Goal: Task Accomplishment & Management: Use online tool/utility

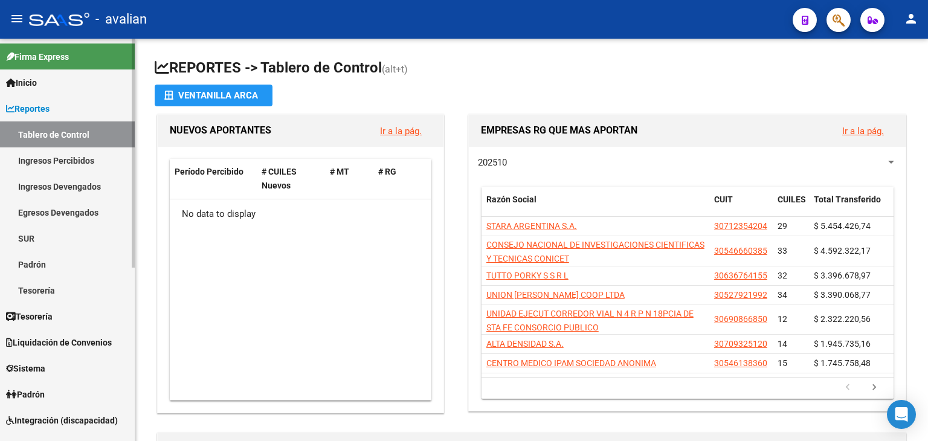
click at [86, 156] on link "Ingresos Percibidos" at bounding box center [67, 160] width 135 height 26
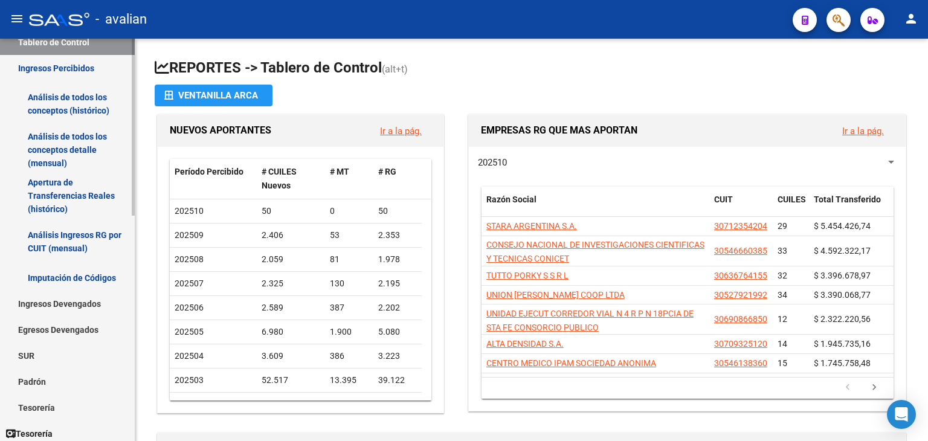
scroll to position [121, 0]
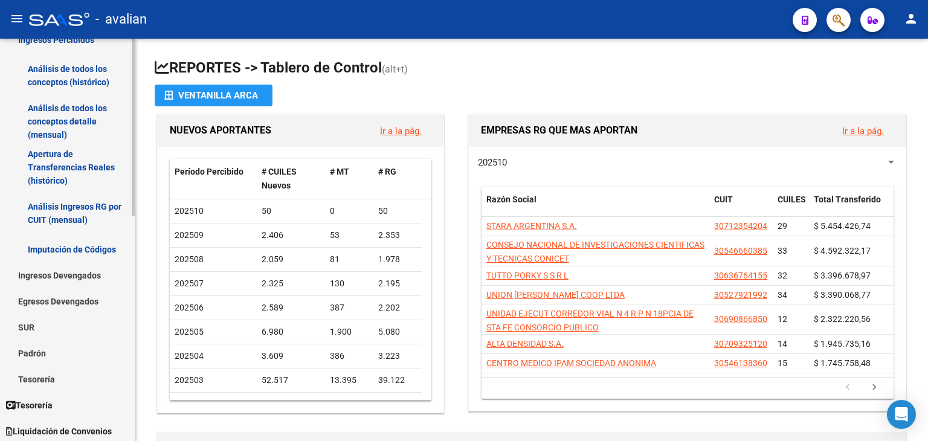
click at [83, 277] on link "Ingresos Devengados" at bounding box center [67, 275] width 135 height 26
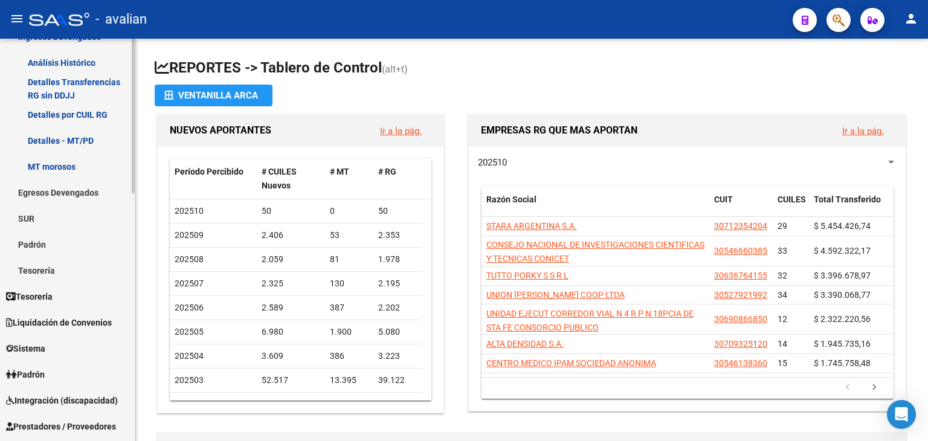
scroll to position [363, 0]
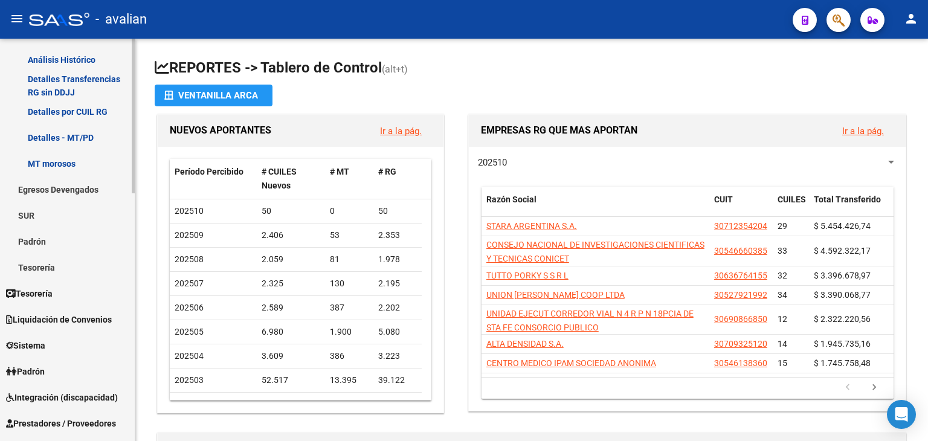
click at [59, 313] on span "Liquidación de Convenios" at bounding box center [59, 319] width 106 height 13
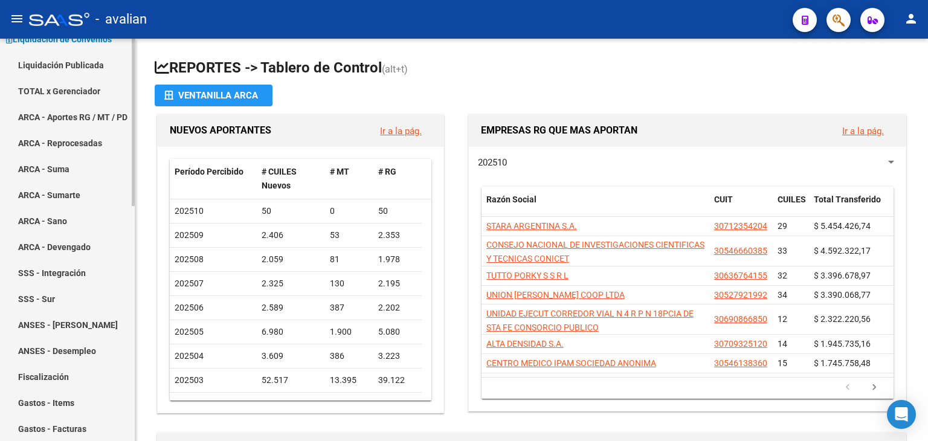
scroll to position [121, 0]
click at [63, 167] on link "ARCA - Suma" at bounding box center [67, 169] width 135 height 26
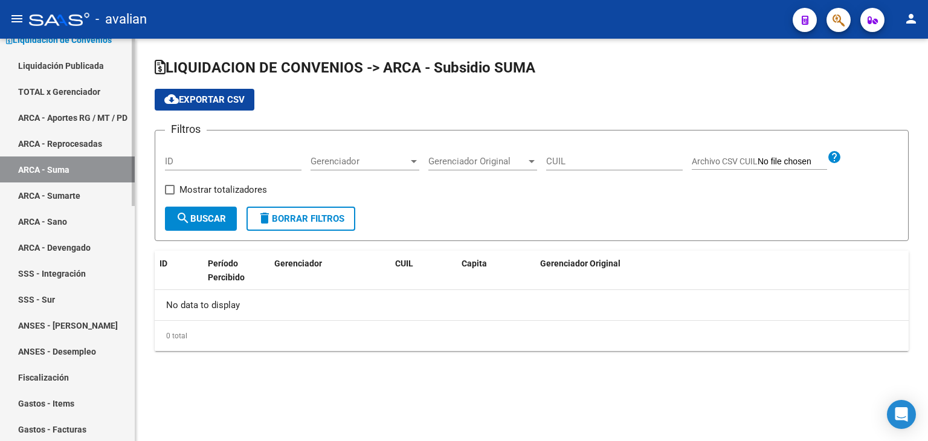
checkbox input "true"
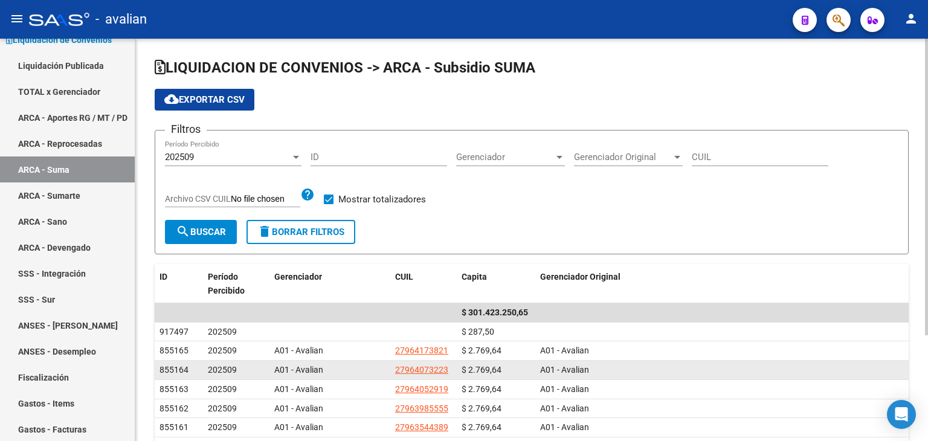
scroll to position [60, 0]
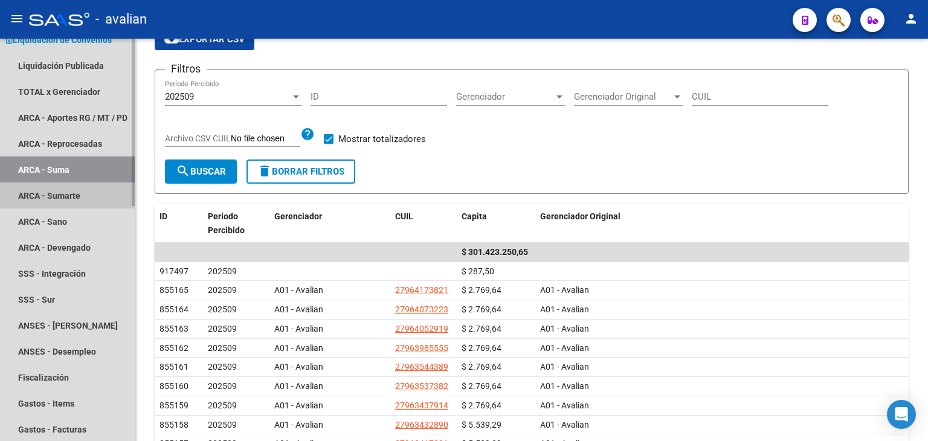
click at [71, 195] on link "ARCA - Sumarte" at bounding box center [67, 195] width 135 height 26
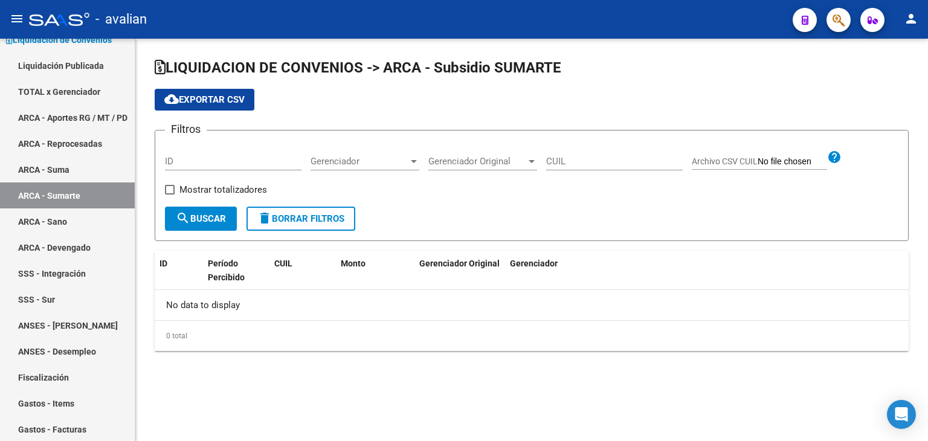
checkbox input "true"
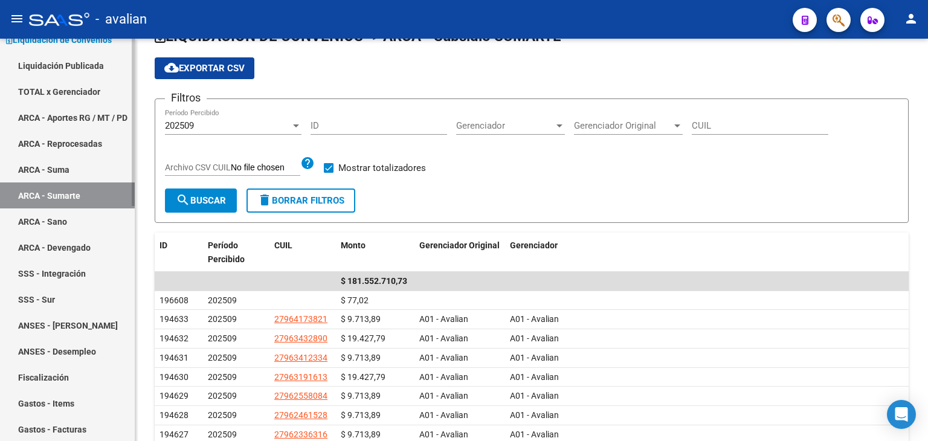
scroll to position [60, 0]
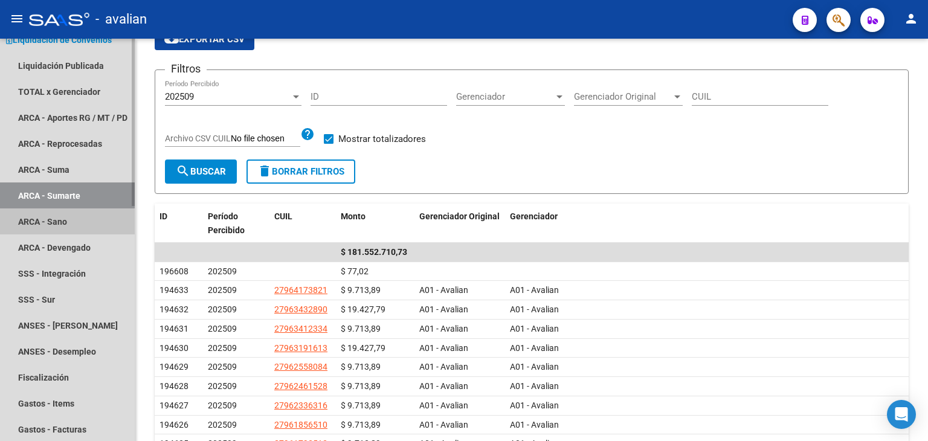
click at [48, 224] on link "ARCA - Sano" at bounding box center [67, 221] width 135 height 26
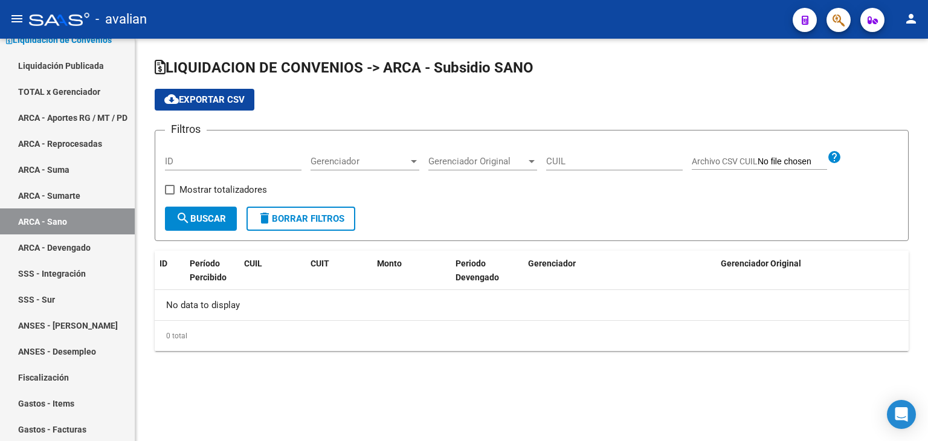
checkbox input "true"
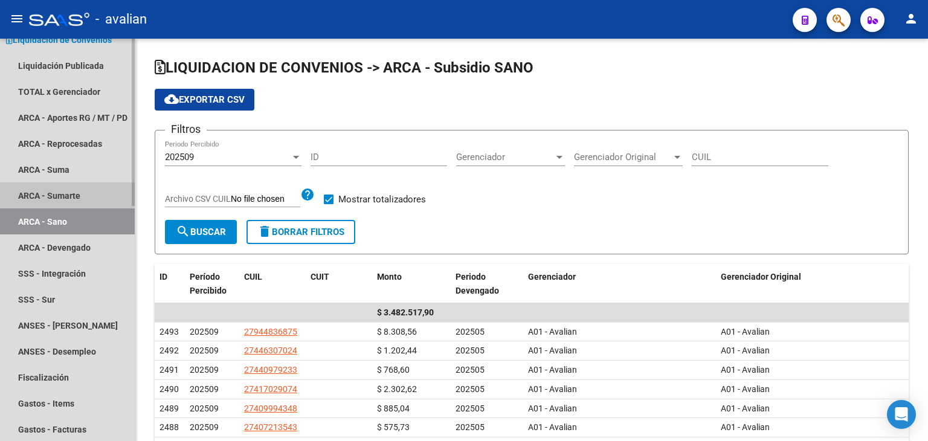
click at [40, 191] on link "ARCA - Sumarte" at bounding box center [67, 195] width 135 height 26
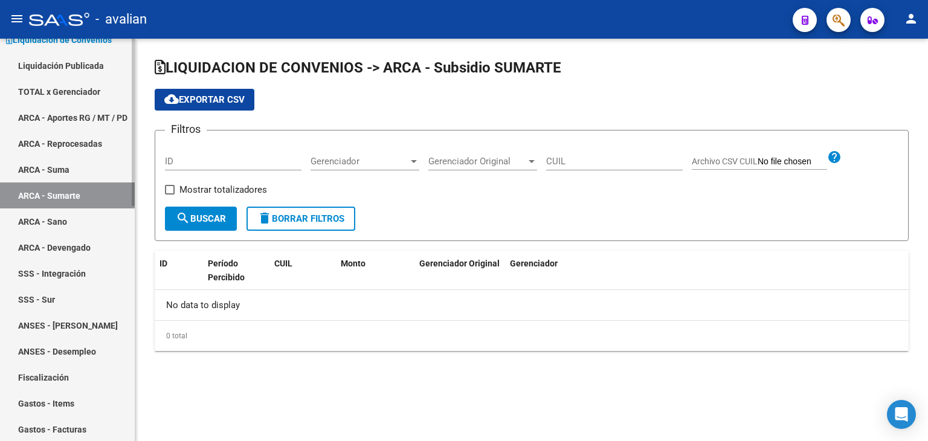
checkbox input "true"
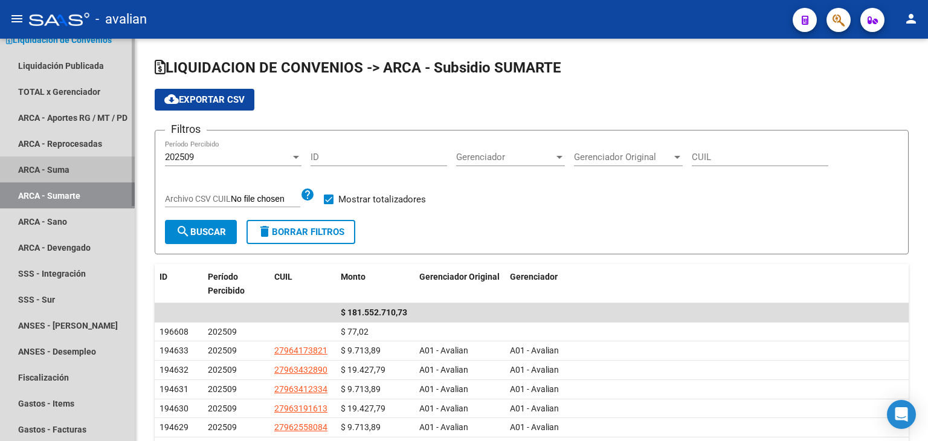
click at [80, 170] on link "ARCA - Suma" at bounding box center [67, 169] width 135 height 26
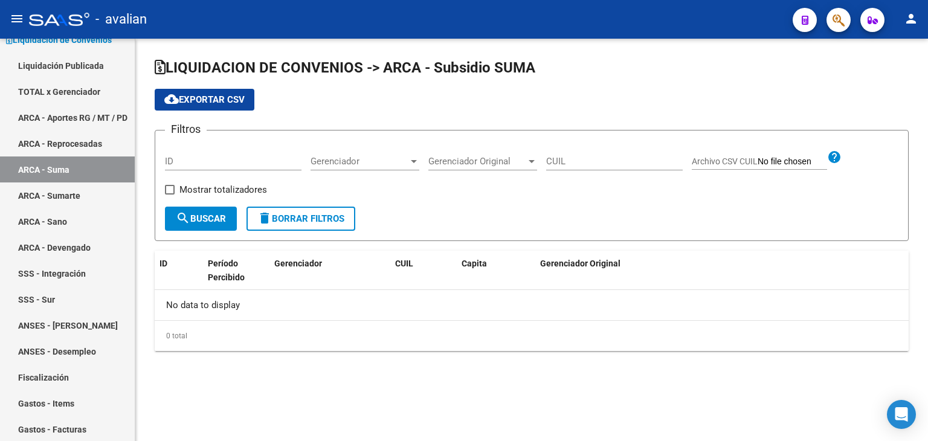
checkbox input "true"
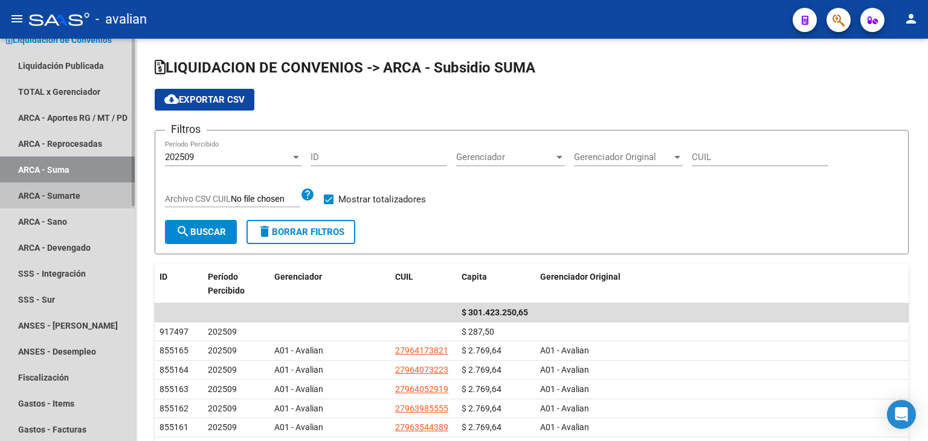
click at [47, 190] on link "ARCA - Sumarte" at bounding box center [67, 195] width 135 height 26
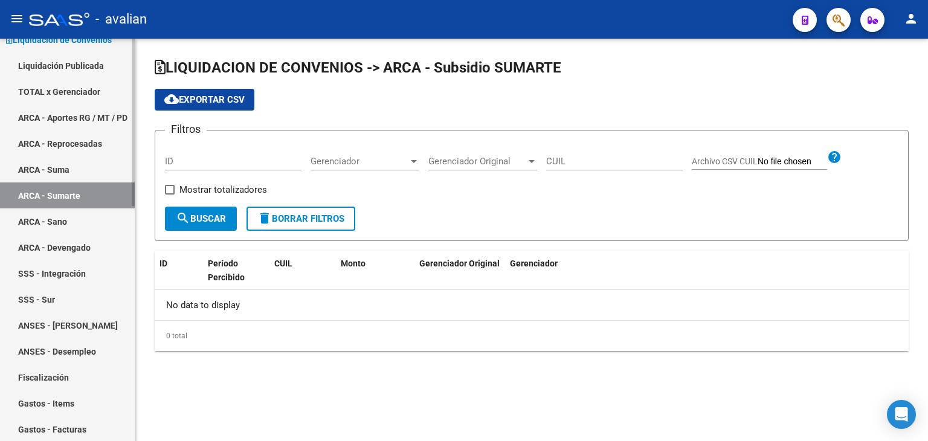
checkbox input "true"
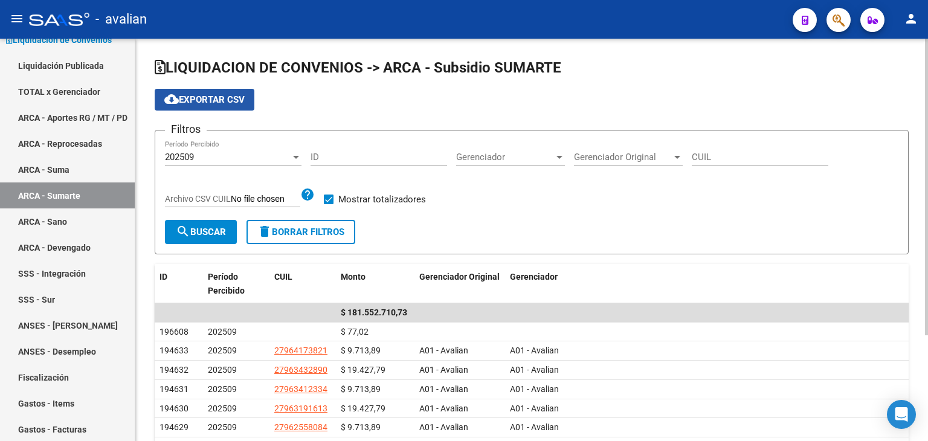
click at [214, 102] on span "cloud_download Exportar CSV" at bounding box center [204, 99] width 80 height 11
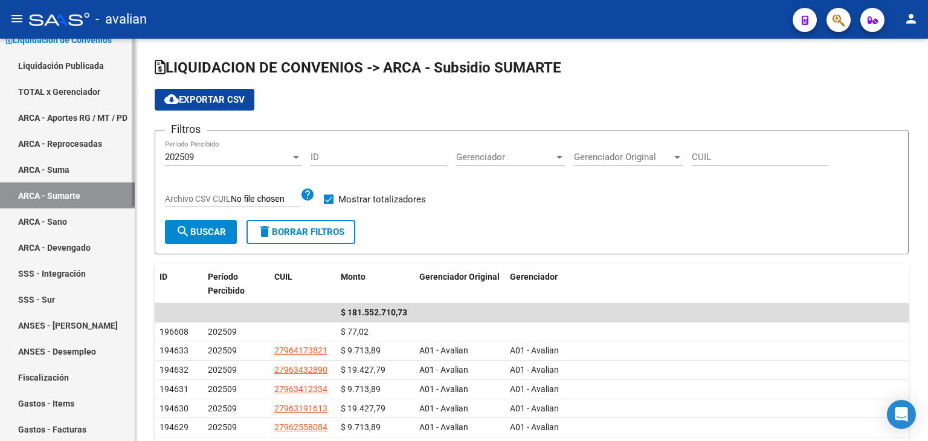
click at [64, 173] on link "ARCA - Suma" at bounding box center [67, 169] width 135 height 26
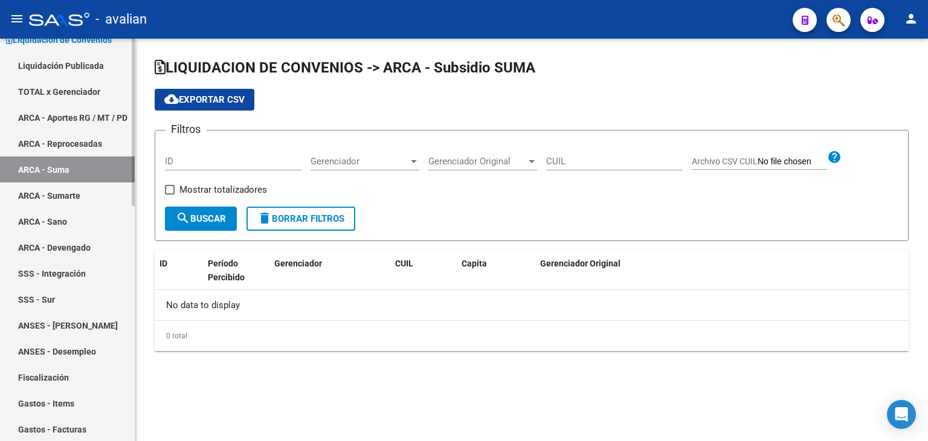
checkbox input "true"
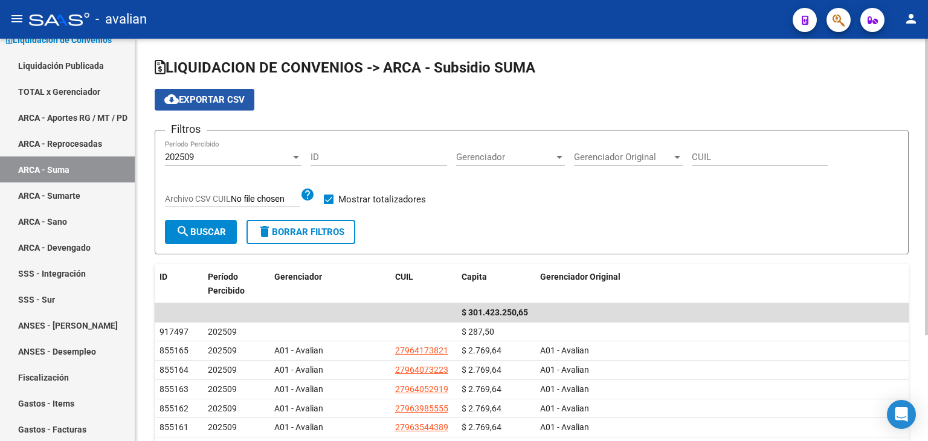
click at [222, 109] on button "cloud_download Exportar CSV" at bounding box center [205, 100] width 100 height 22
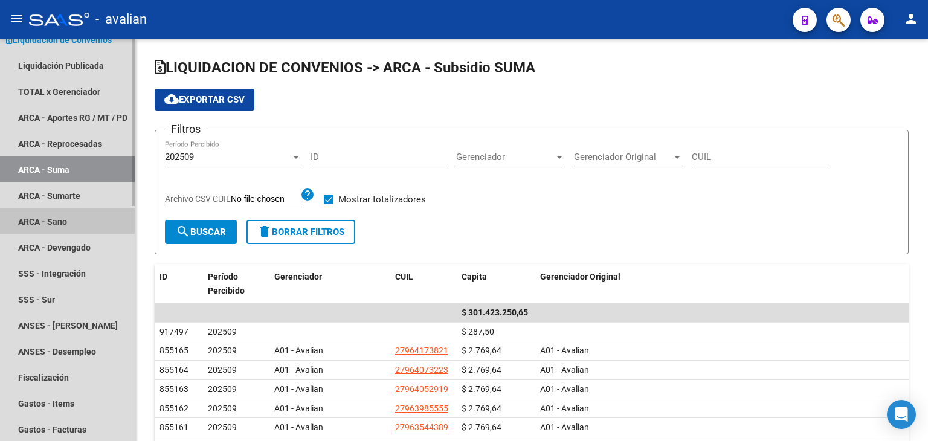
click at [55, 218] on link "ARCA - Sano" at bounding box center [67, 221] width 135 height 26
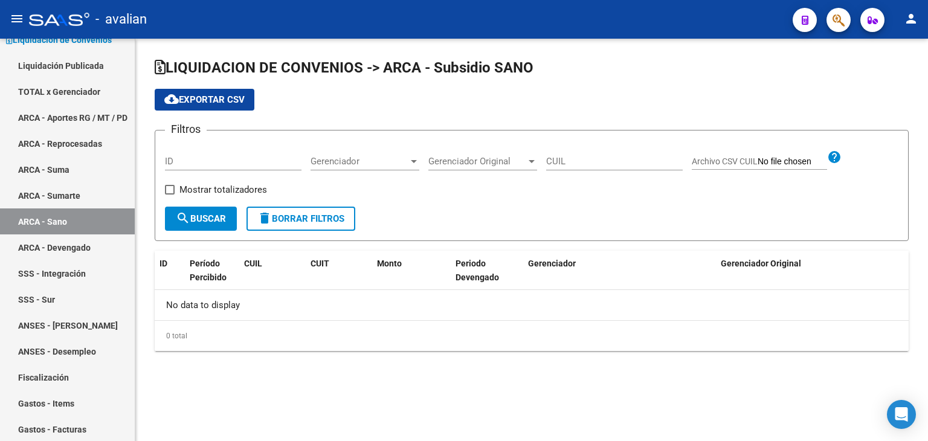
checkbox input "true"
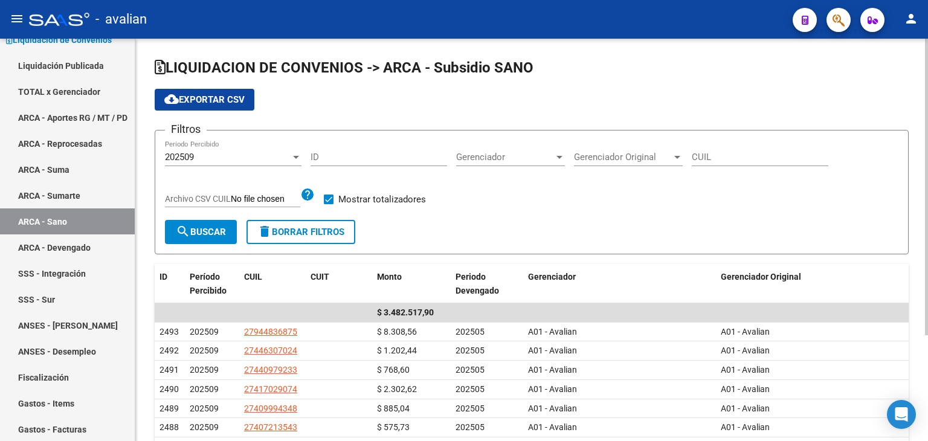
click at [225, 100] on span "cloud_download Exportar CSV" at bounding box center [204, 99] width 80 height 11
